Goal: Register for event/course: Sign up to attend an event or enroll in a course

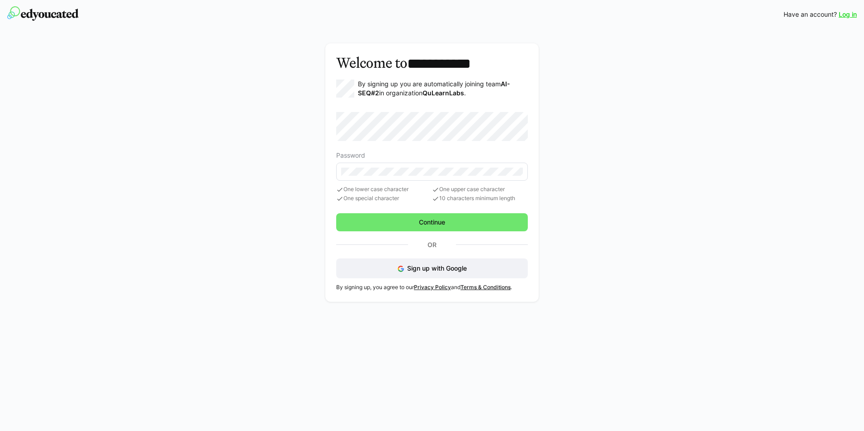
click at [408, 175] on eds-input at bounding box center [432, 172] width 192 height 18
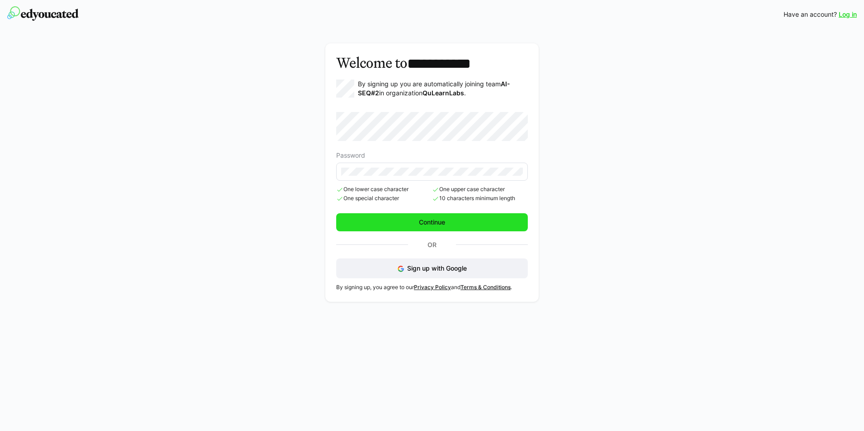
click at [407, 222] on span "Continue" at bounding box center [432, 222] width 192 height 18
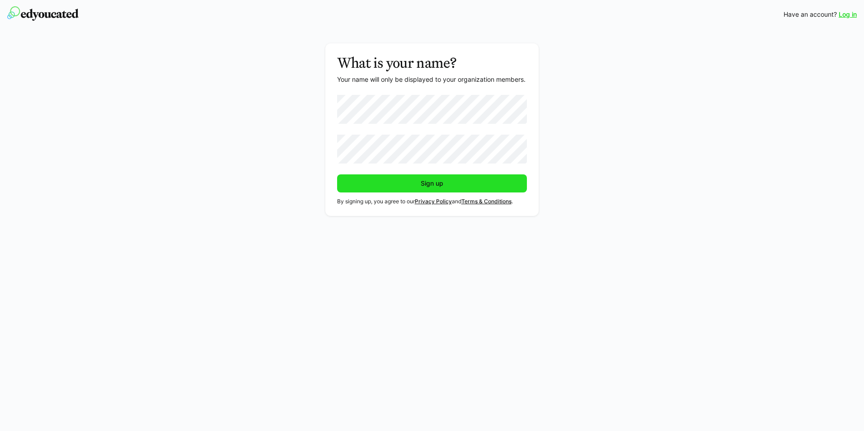
click at [400, 187] on span "Sign up" at bounding box center [432, 184] width 190 height 18
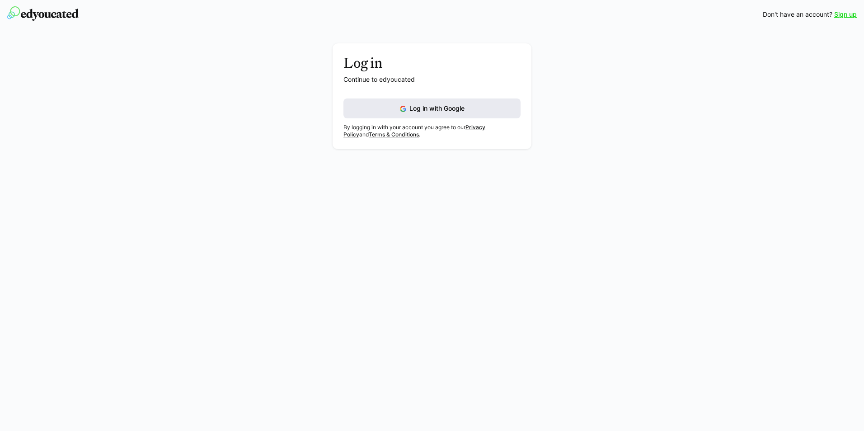
click at [393, 104] on button "Log in with Google" at bounding box center [432, 109] width 177 height 20
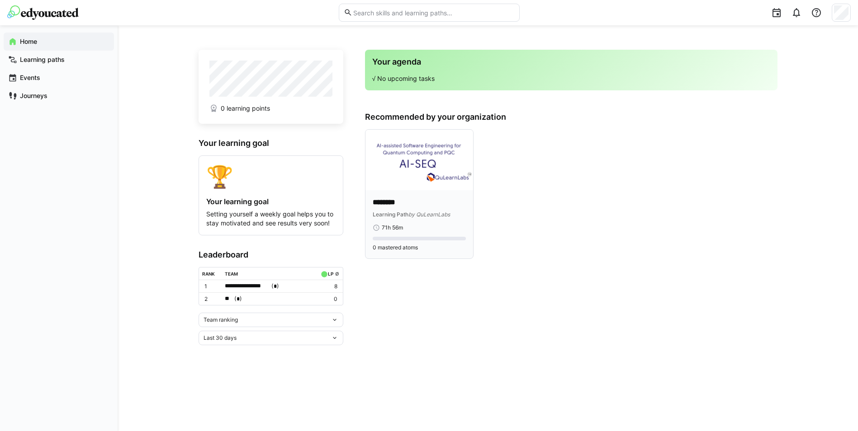
click at [430, 179] on img at bounding box center [419, 160] width 108 height 61
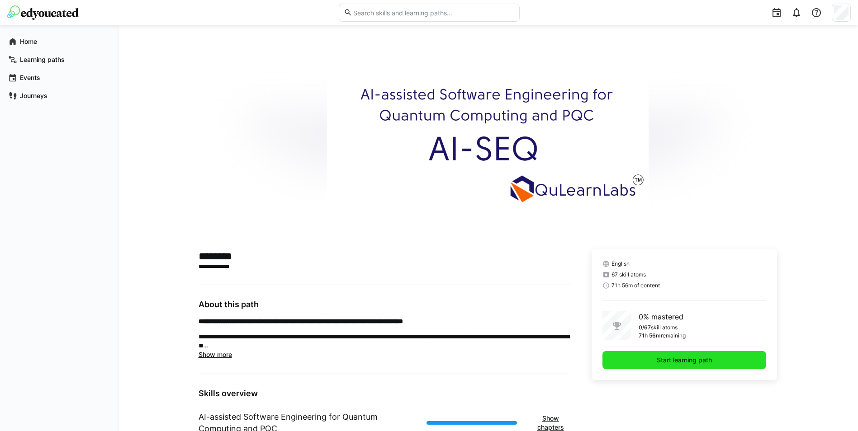
click at [679, 363] on span "Start learning path" at bounding box center [684, 360] width 58 height 9
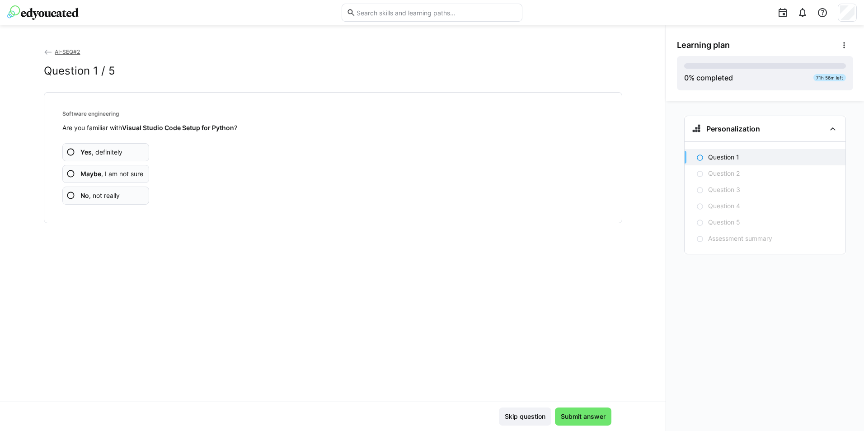
click at [121, 175] on span "Maybe , I am not sure" at bounding box center [111, 174] width 63 height 9
click at [117, 192] on span "No , not really" at bounding box center [99, 195] width 39 height 9
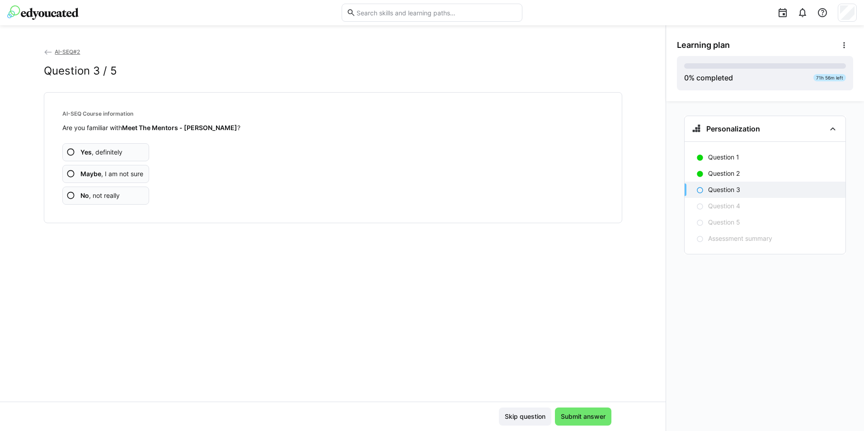
click at [125, 195] on app-assessment-question-radio "No , not really" at bounding box center [105, 196] width 87 height 18
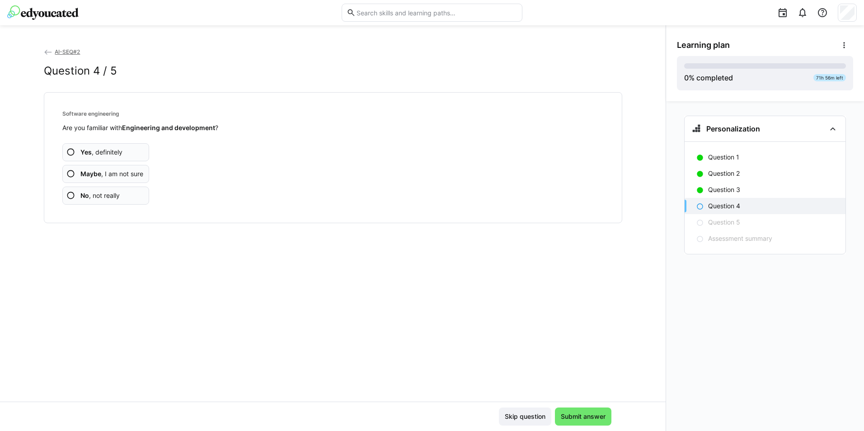
click at [116, 194] on span "No , not really" at bounding box center [99, 195] width 39 height 9
click at [115, 191] on span "No , not really" at bounding box center [99, 195] width 39 height 9
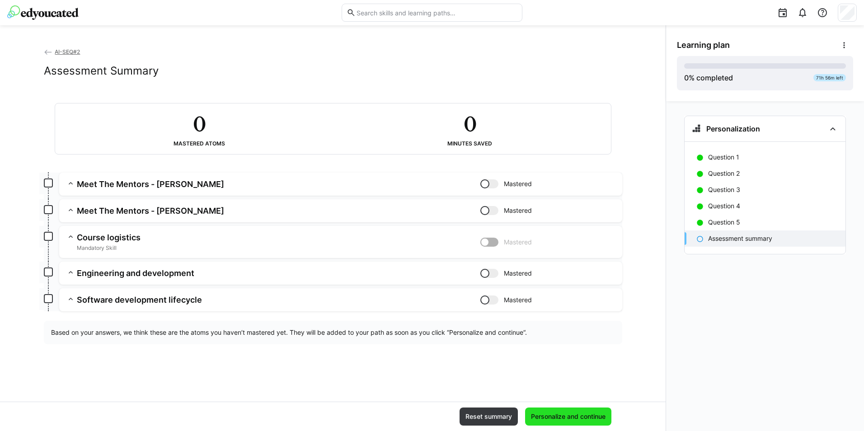
click at [565, 415] on span "Personalize and continue" at bounding box center [568, 416] width 77 height 9
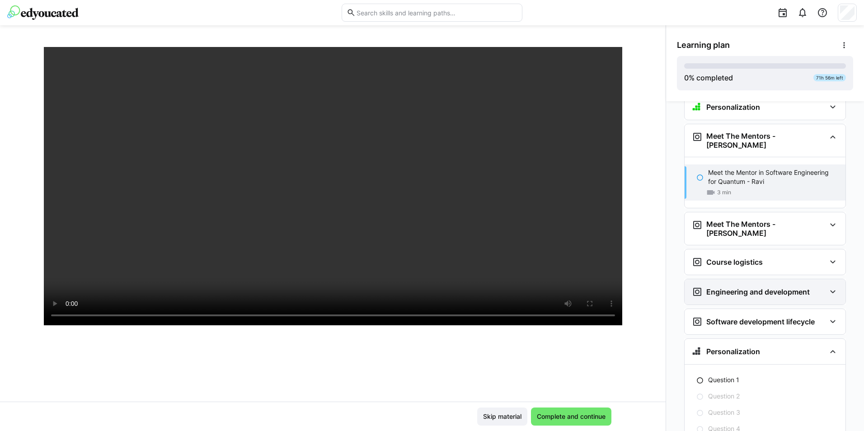
scroll to position [21, 0]
click at [544, 413] on span "Complete and continue" at bounding box center [571, 416] width 71 height 9
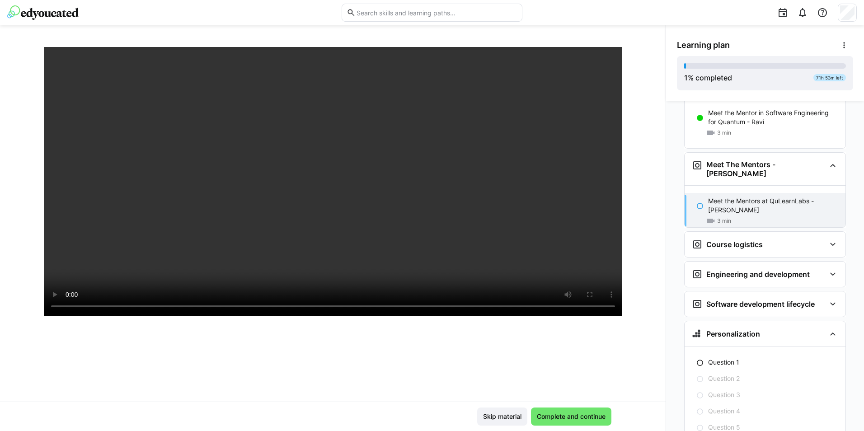
scroll to position [106, 0]
click at [542, 413] on span "Complete and continue" at bounding box center [571, 416] width 71 height 9
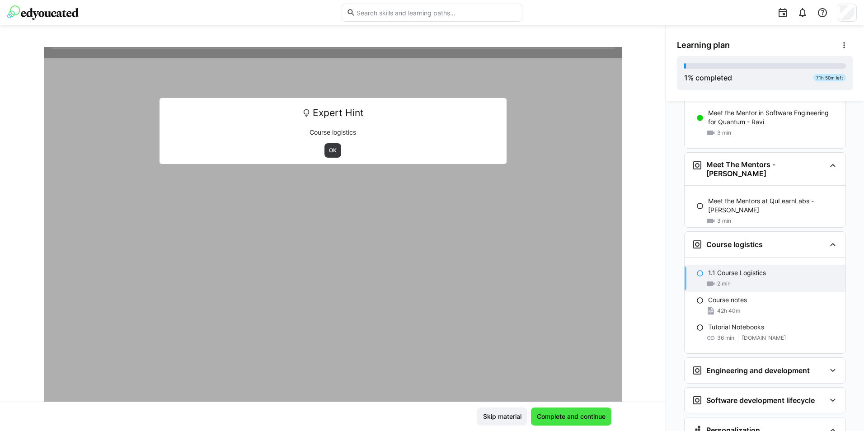
scroll to position [123, 0]
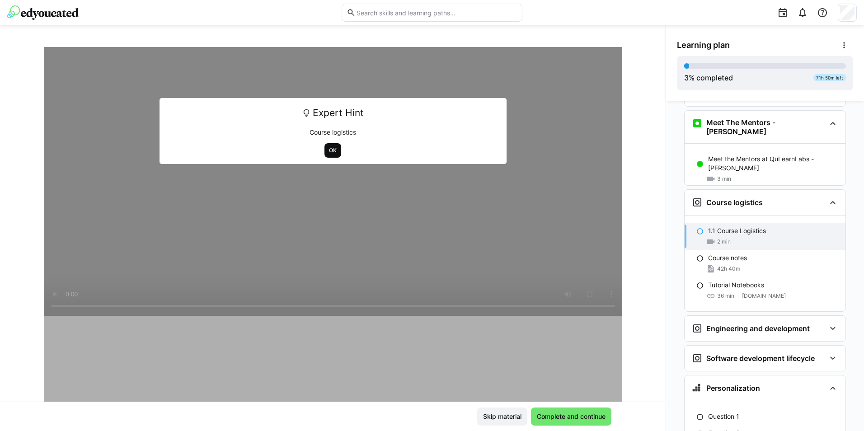
click at [325, 150] on span "OK" at bounding box center [333, 150] width 17 height 14
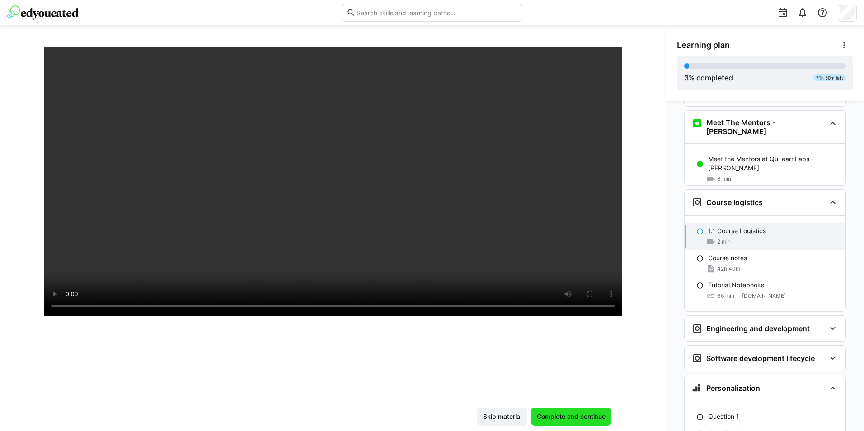
click at [575, 420] on span "Complete and continue" at bounding box center [571, 416] width 71 height 9
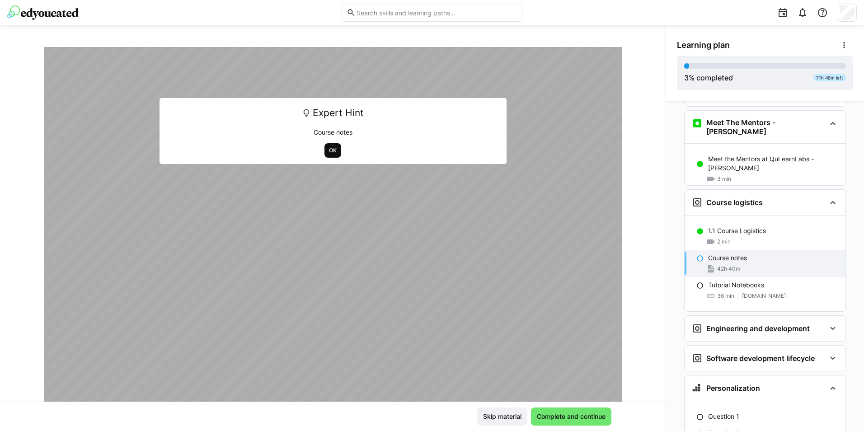
click at [329, 154] on span "OK" at bounding box center [332, 150] width 9 height 7
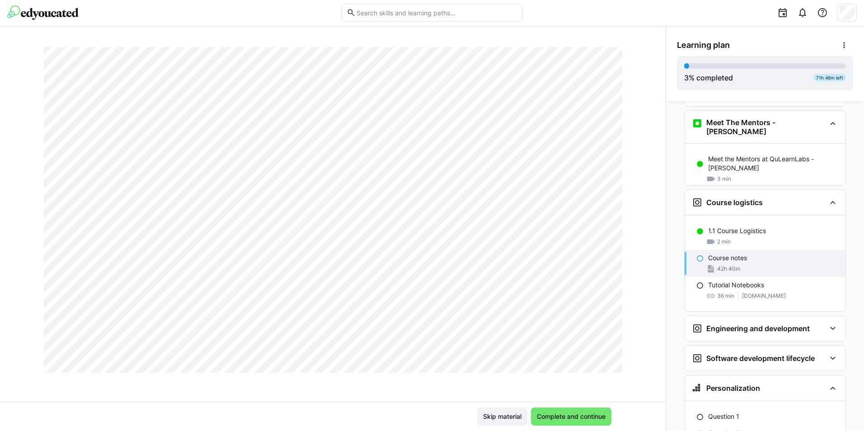
scroll to position [4355, 0]
click at [575, 418] on span "Complete and continue" at bounding box center [571, 416] width 71 height 9
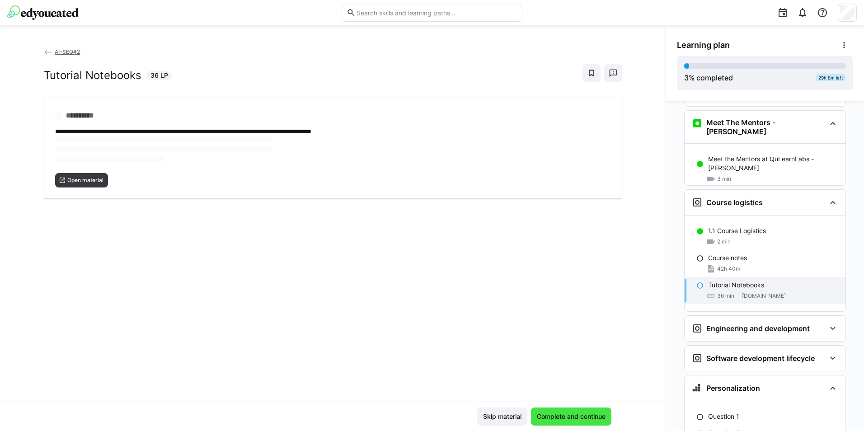
scroll to position [0, 0]
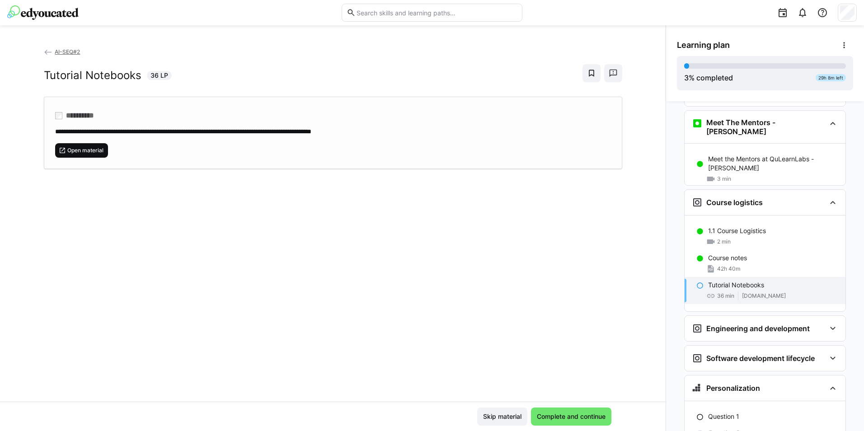
click at [86, 154] on span "Open material" at bounding box center [81, 150] width 53 height 14
click at [717, 265] on span "42h 40m" at bounding box center [728, 268] width 23 height 7
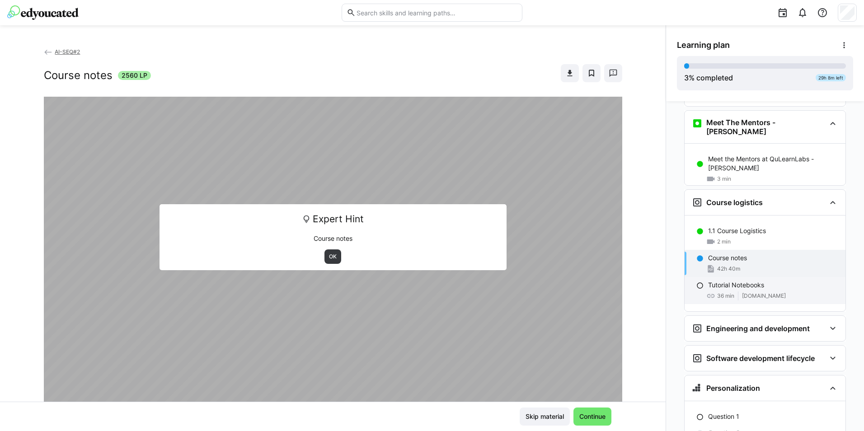
click at [724, 281] on p "Tutorial Notebooks" at bounding box center [736, 285] width 56 height 9
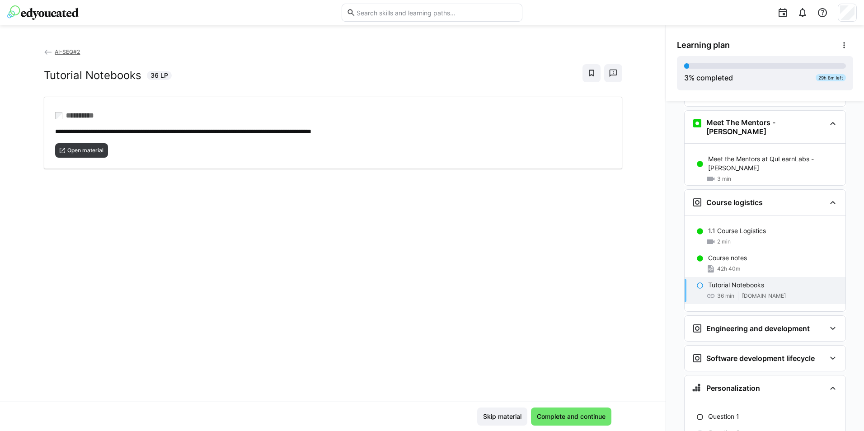
click at [628, 386] on div "**********" at bounding box center [333, 224] width 666 height 355
click at [92, 153] on span "Open material" at bounding box center [85, 150] width 38 height 7
click at [74, 147] on span "Open material" at bounding box center [85, 150] width 38 height 7
